Goal: Information Seeking & Learning: Learn about a topic

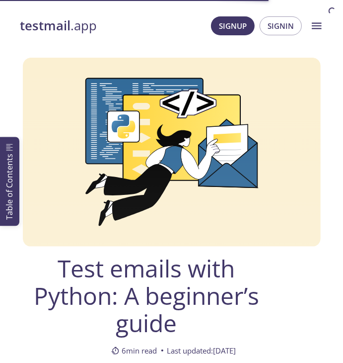
click at [136, 259] on span "Test emails with Python: A beginner’s guide" at bounding box center [146, 295] width 253 height 82
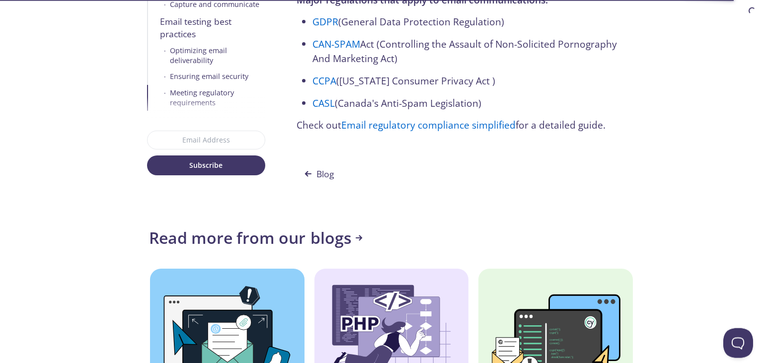
scroll to position [137, 0]
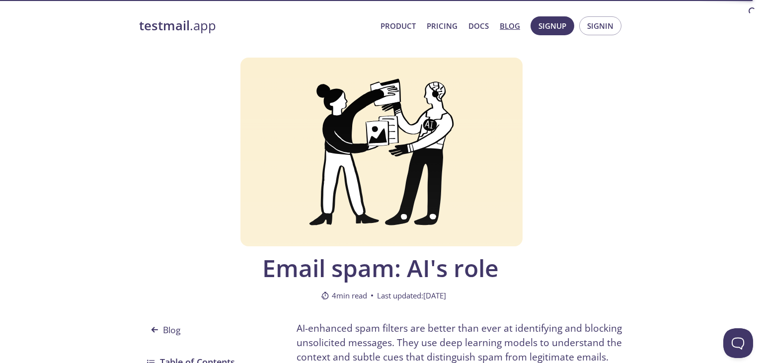
click at [462, 98] on div at bounding box center [382, 152] width 282 height 189
click at [390, 110] on div at bounding box center [382, 152] width 282 height 189
